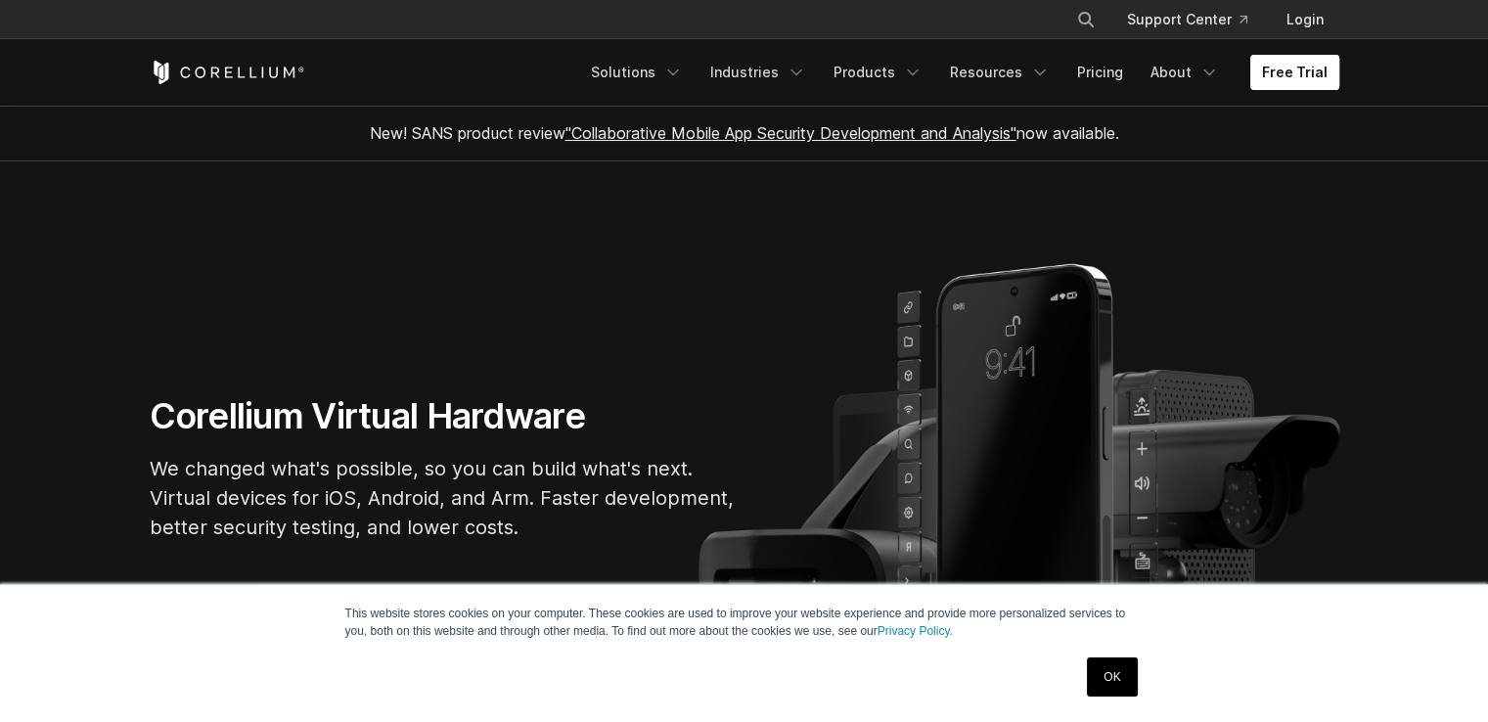
click at [1295, 80] on link "Free Trial" at bounding box center [1294, 72] width 89 height 35
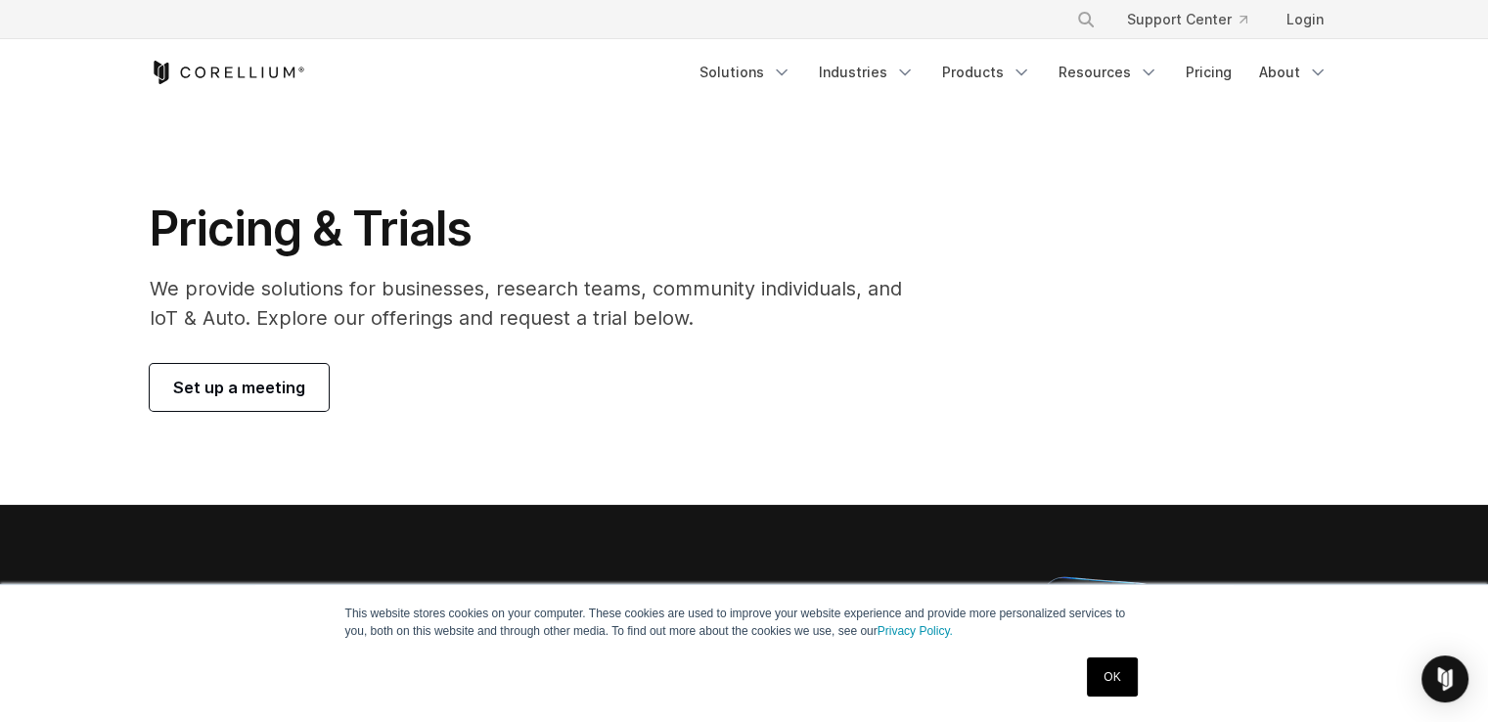
click at [240, 396] on span "Set up a meeting" at bounding box center [239, 387] width 132 height 23
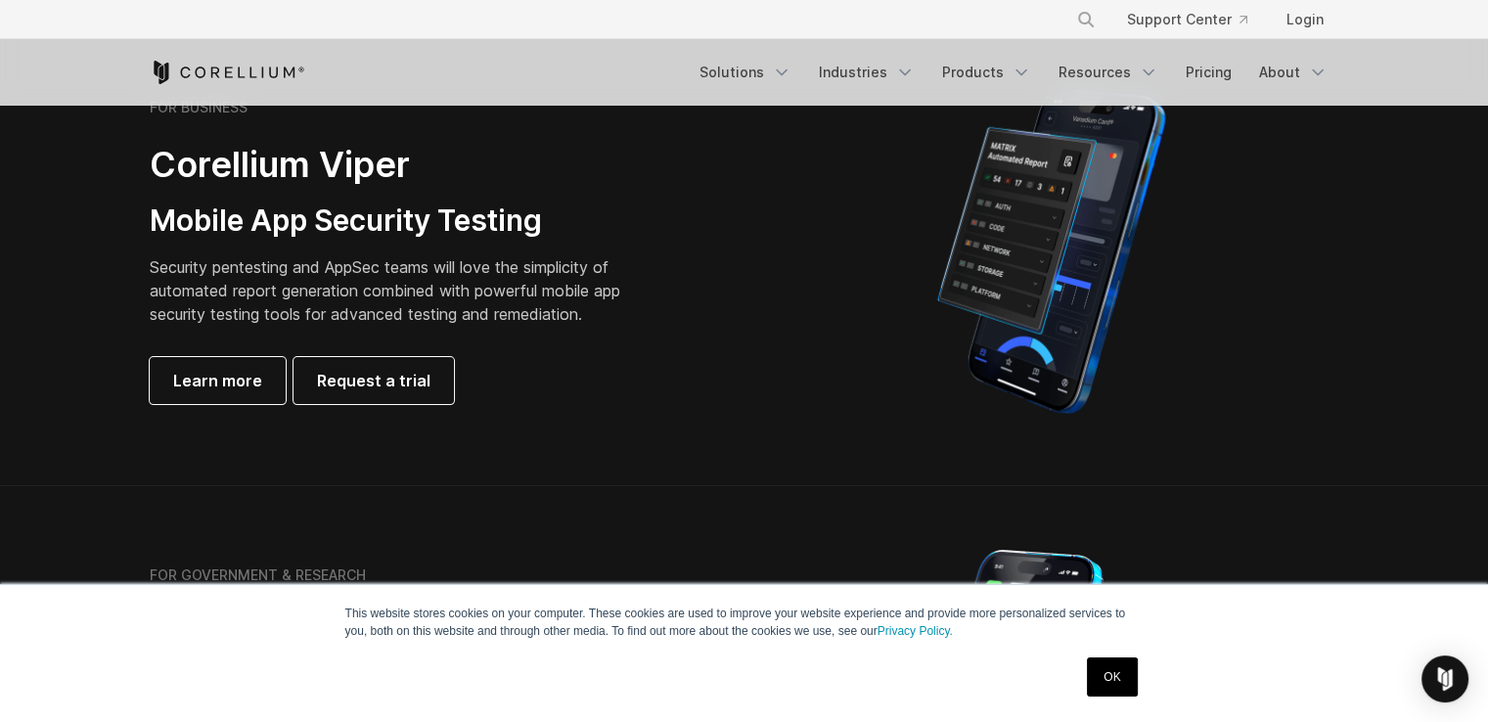
scroll to position [489, 0]
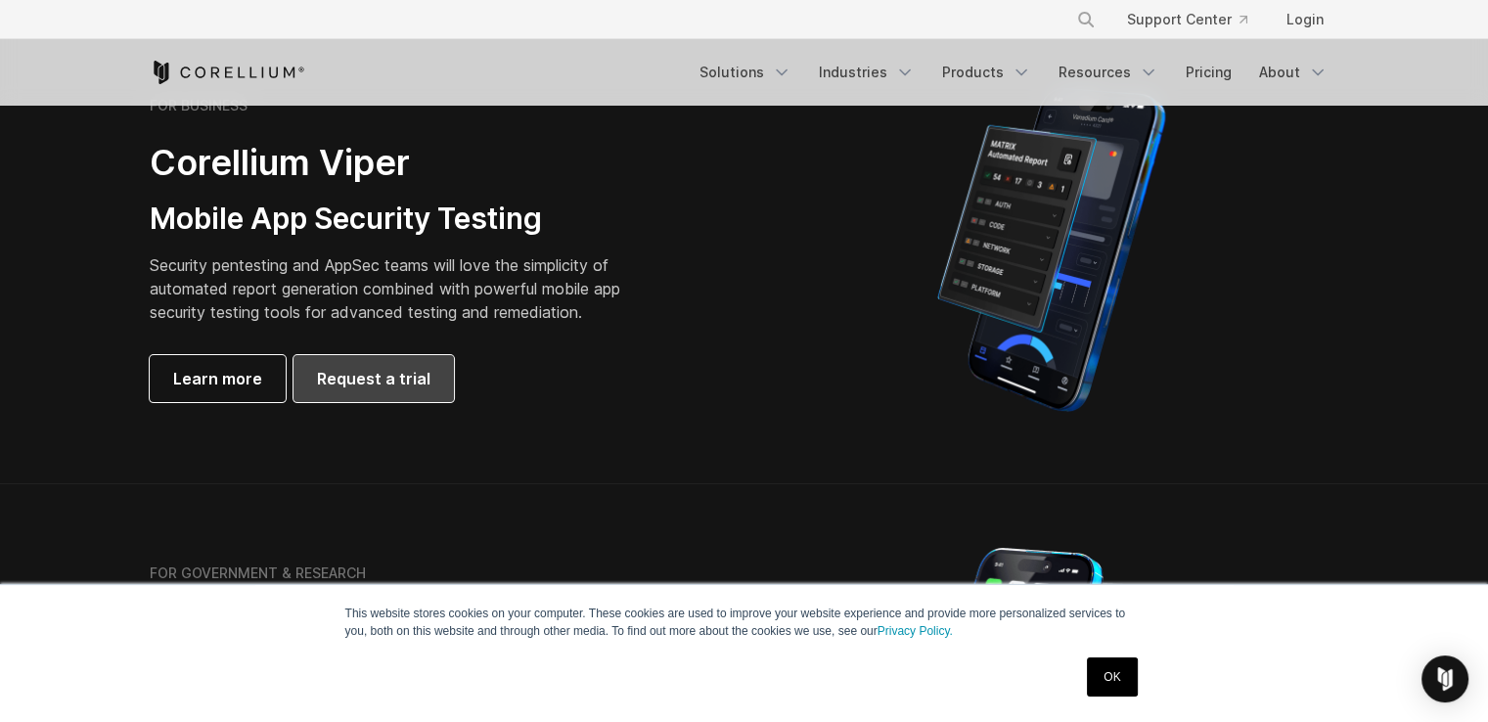
click at [407, 379] on span "Request a trial" at bounding box center [373, 378] width 113 height 23
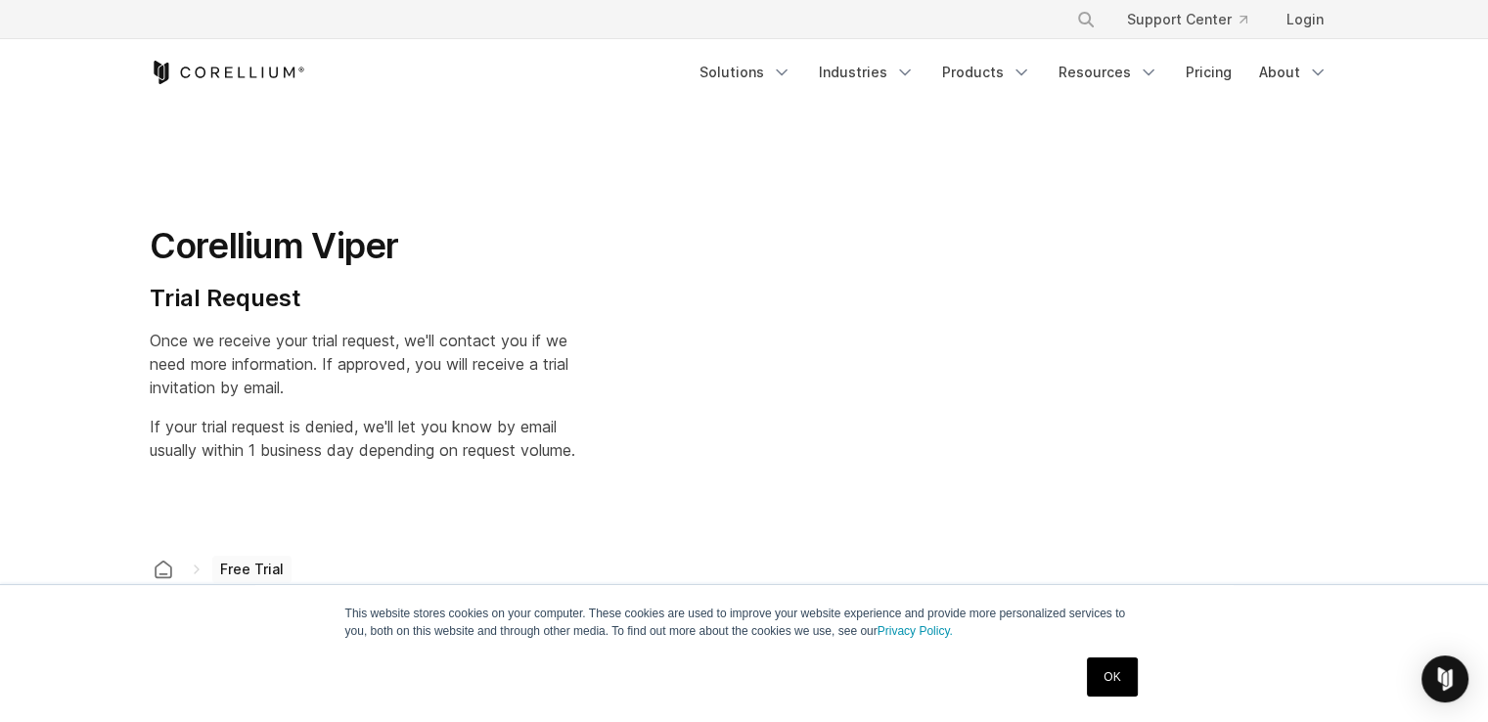
select select "**"
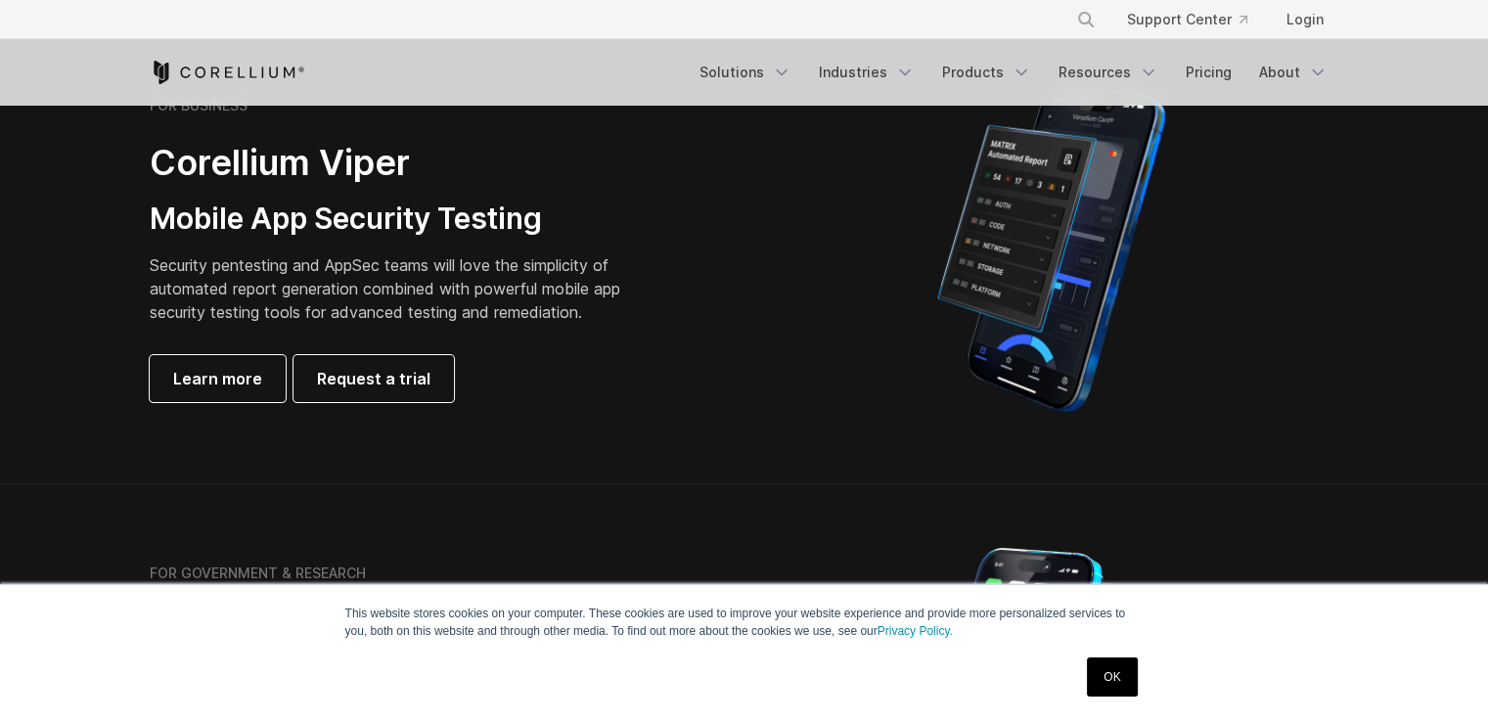
click at [211, 73] on icon "Corellium Home" at bounding box center [228, 72] width 156 height 23
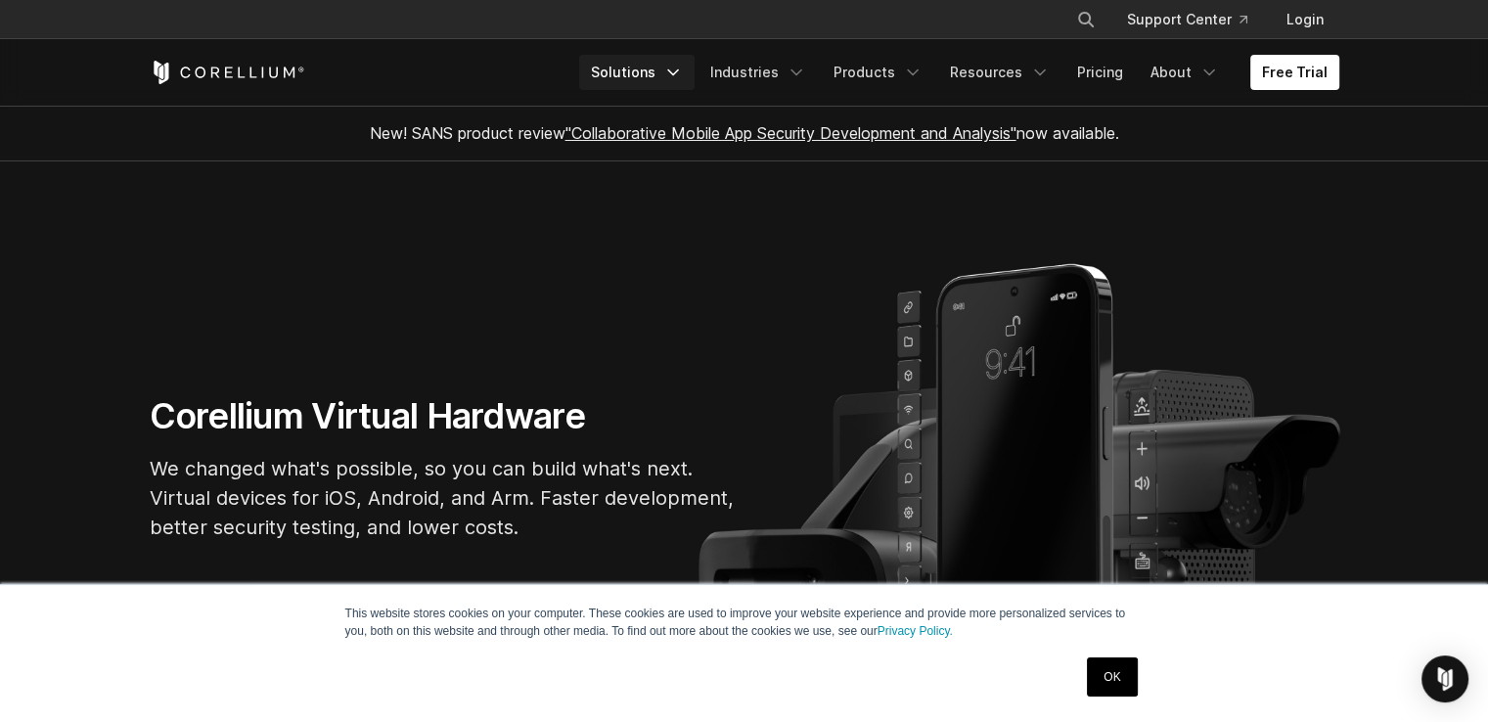
click at [645, 73] on link "Solutions" at bounding box center [636, 72] width 115 height 35
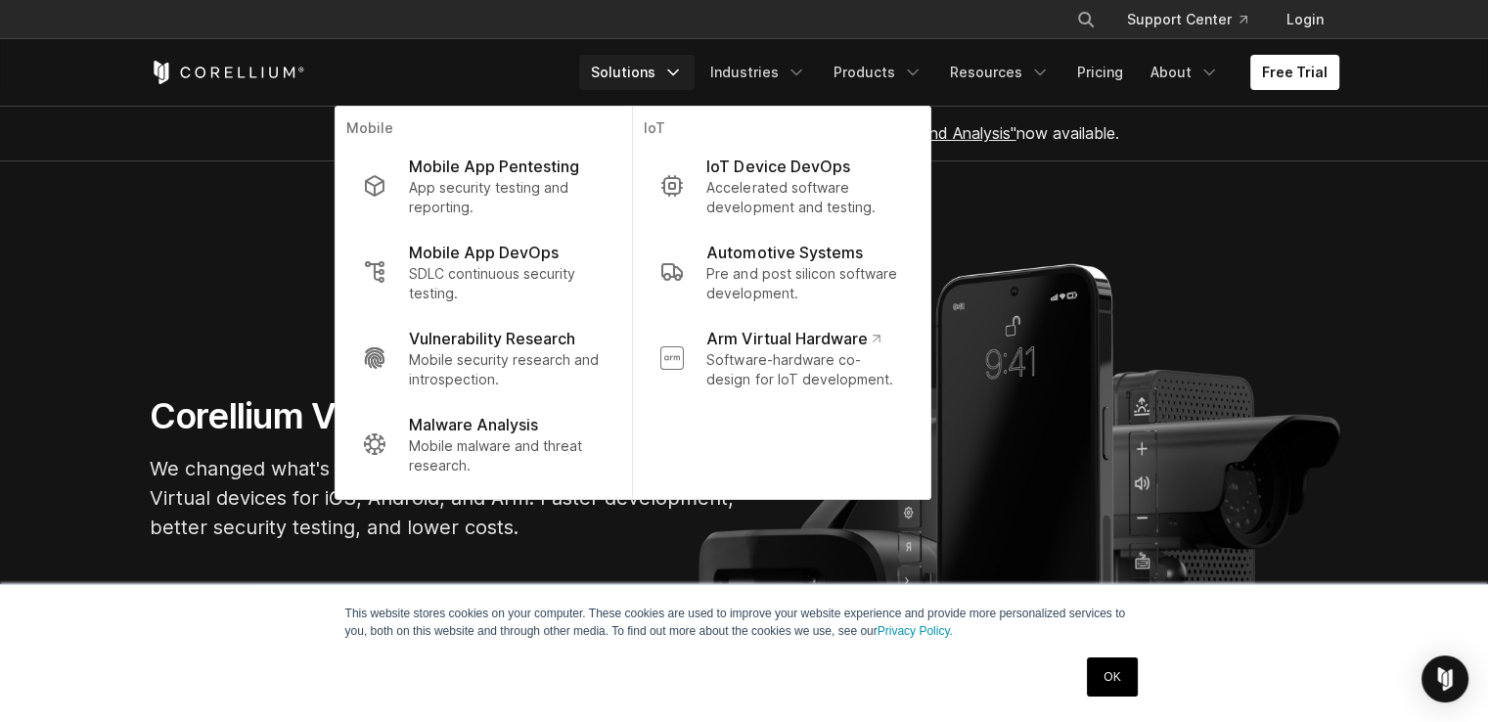
click at [121, 152] on section "New! SANS product review "Collaborative Mobile App Security Development and Ana…" at bounding box center [744, 134] width 1488 height 56
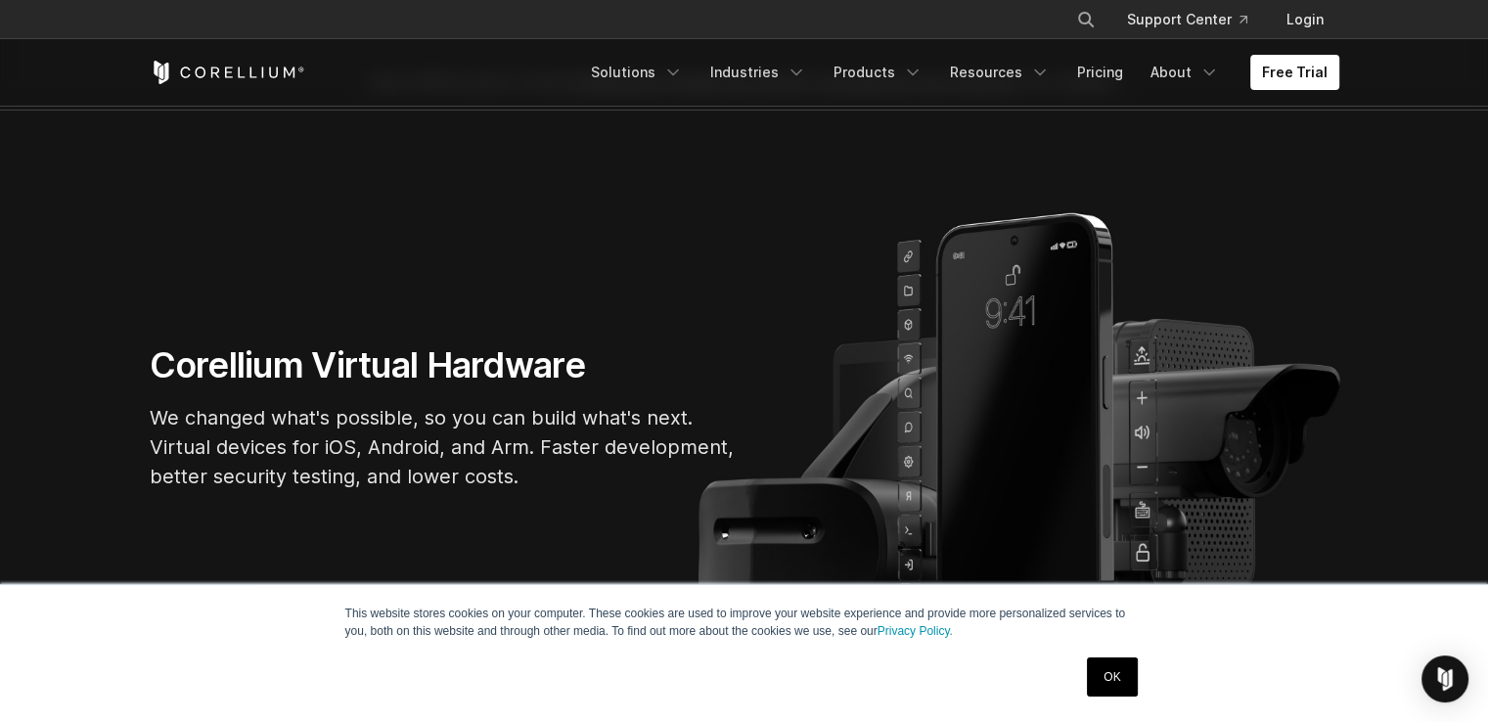
scroll to position [293, 0]
